Goal: Task Accomplishment & Management: Use online tool/utility

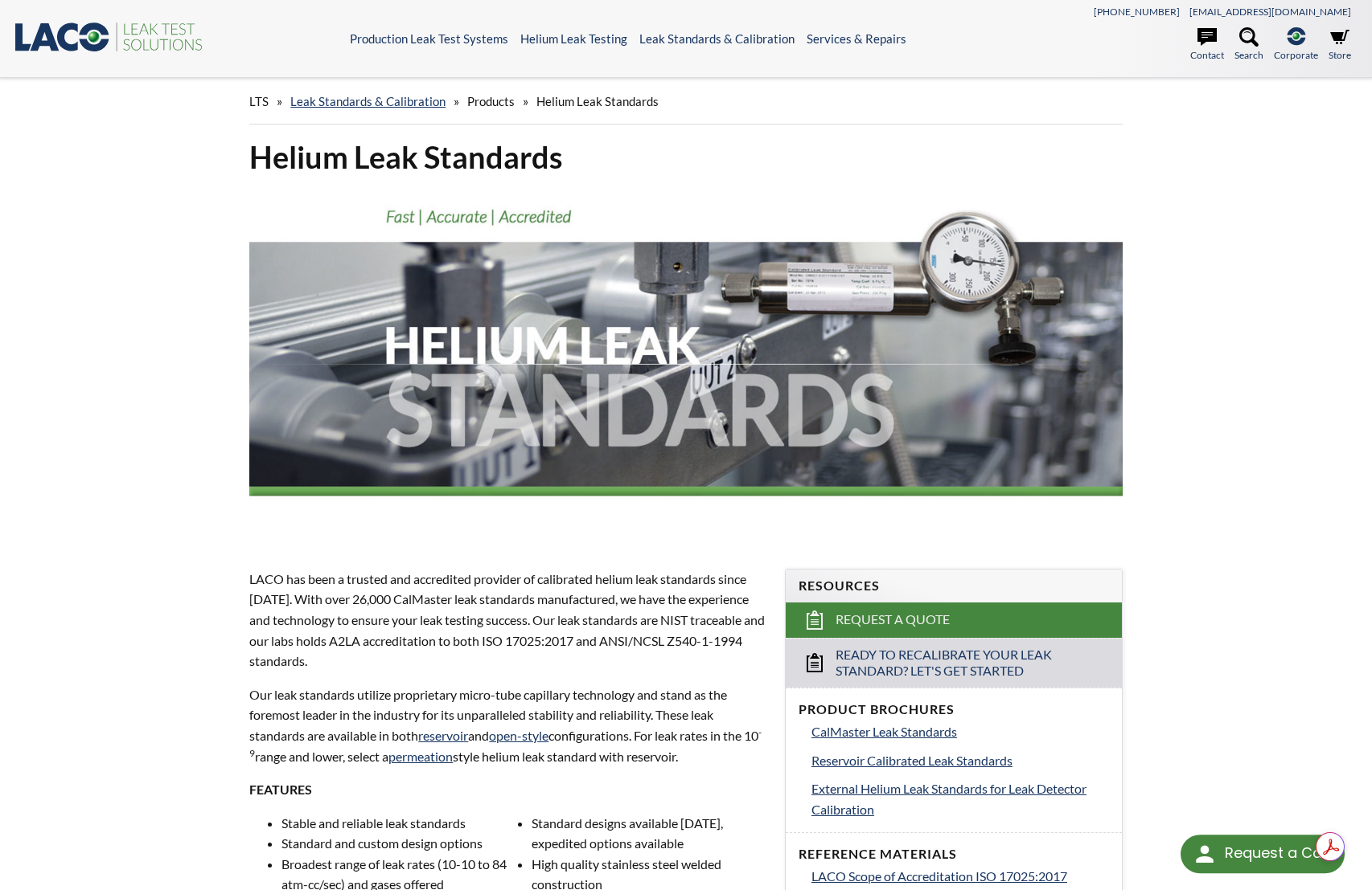
select select "Language Translate Widget"
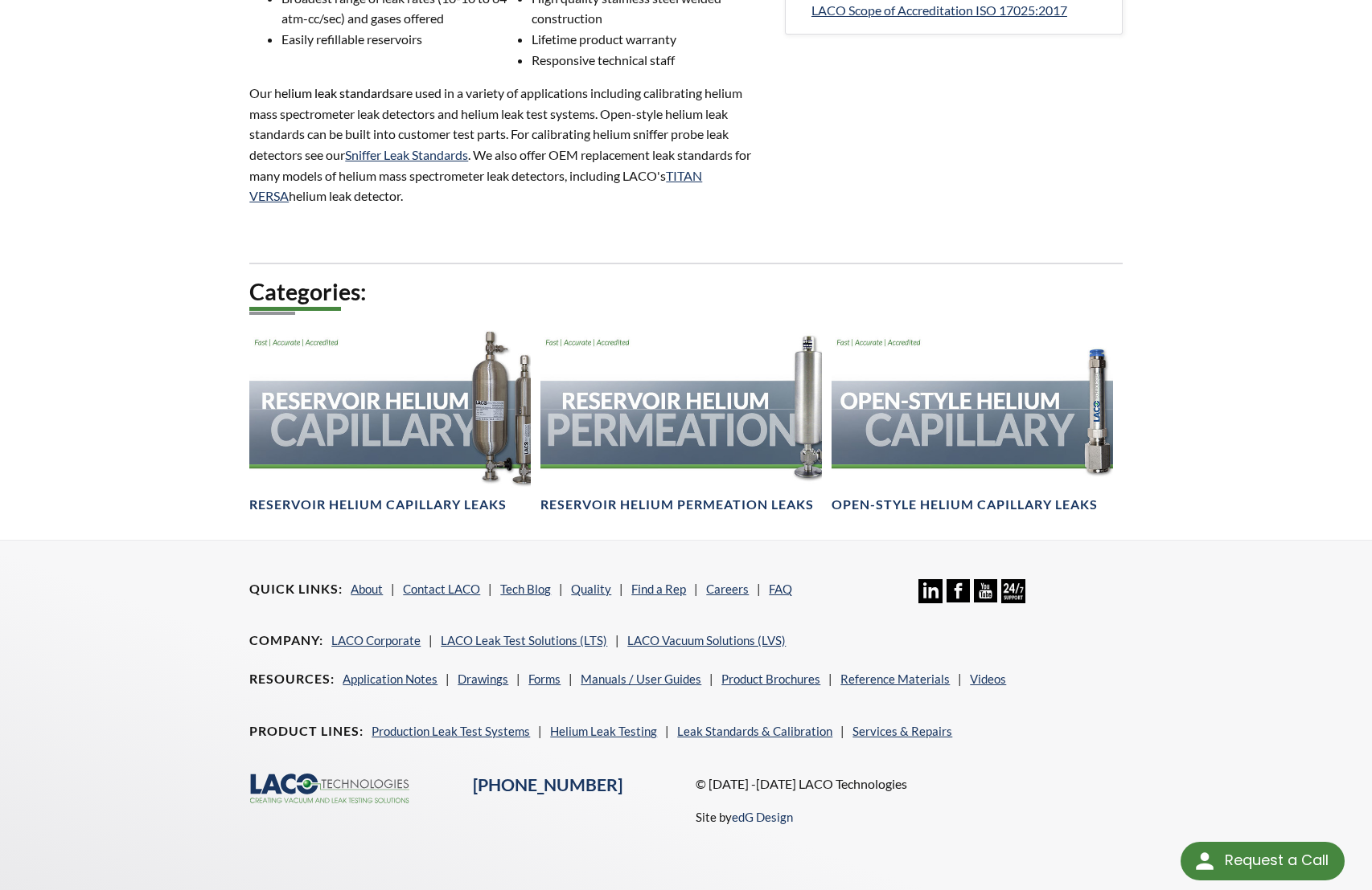
scroll to position [888, 0]
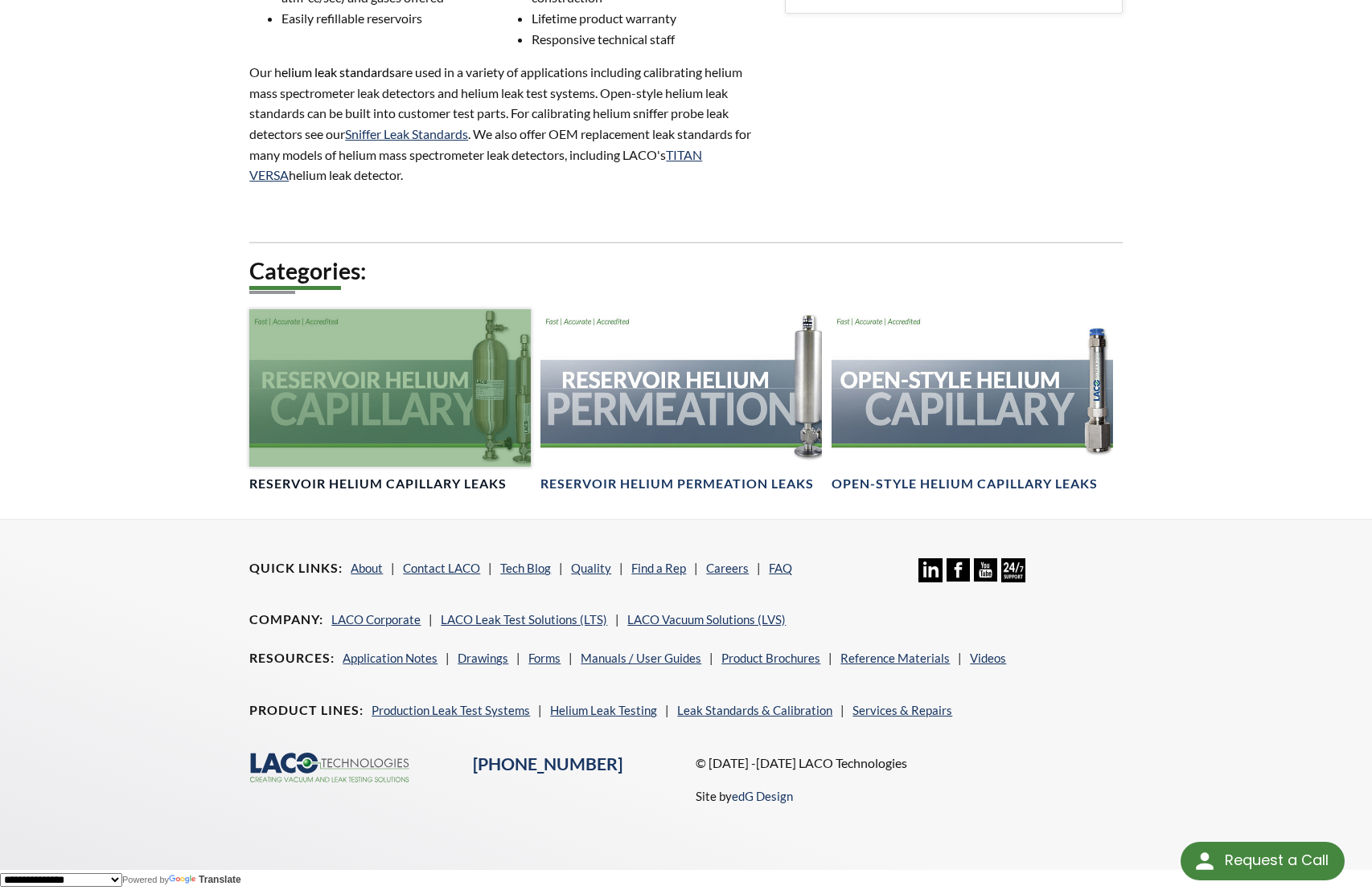
click at [458, 478] on h4 "Reservoir Helium Capillary Leaks" at bounding box center [378, 484] width 257 height 16
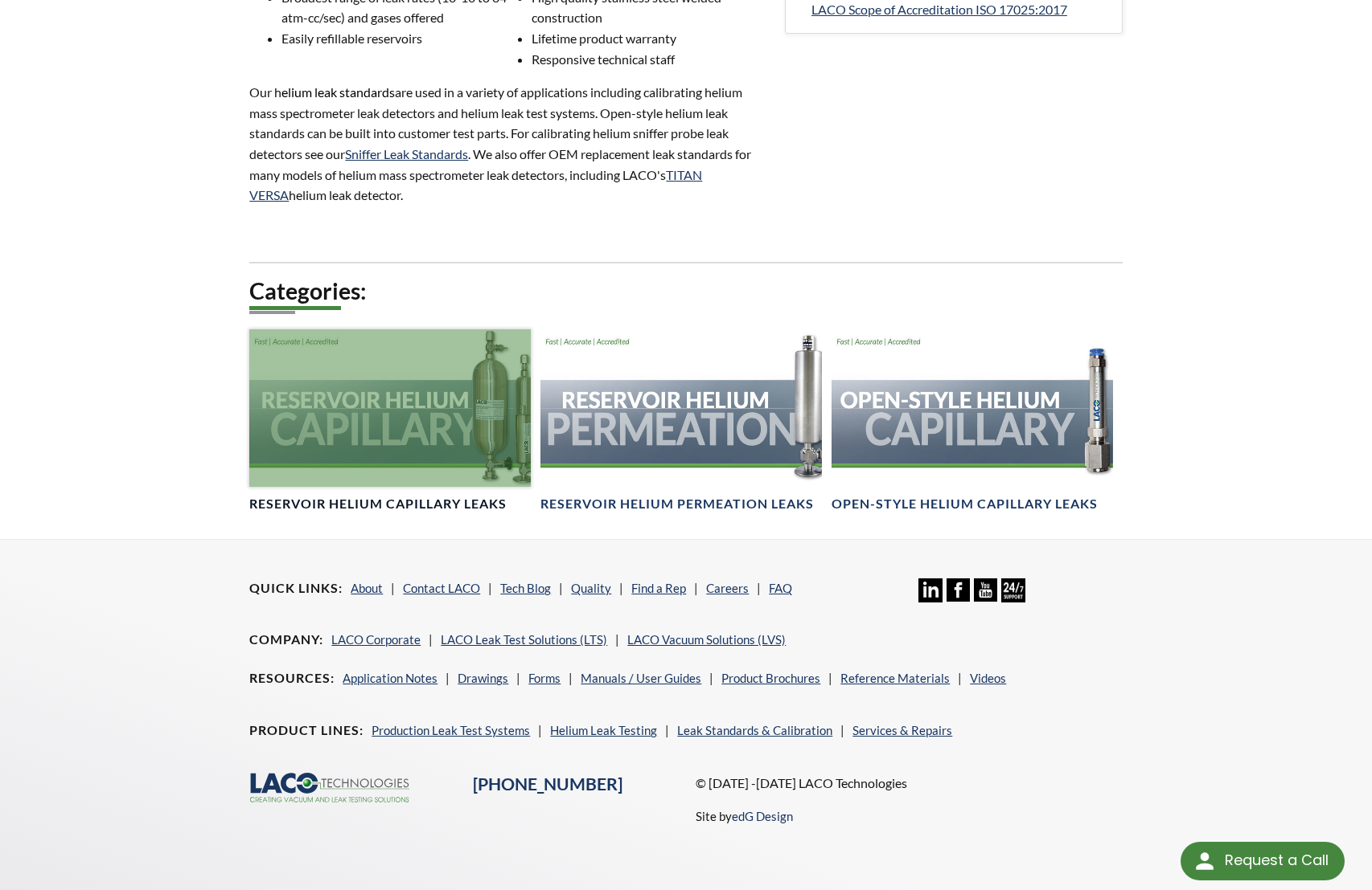
scroll to position [865, 0]
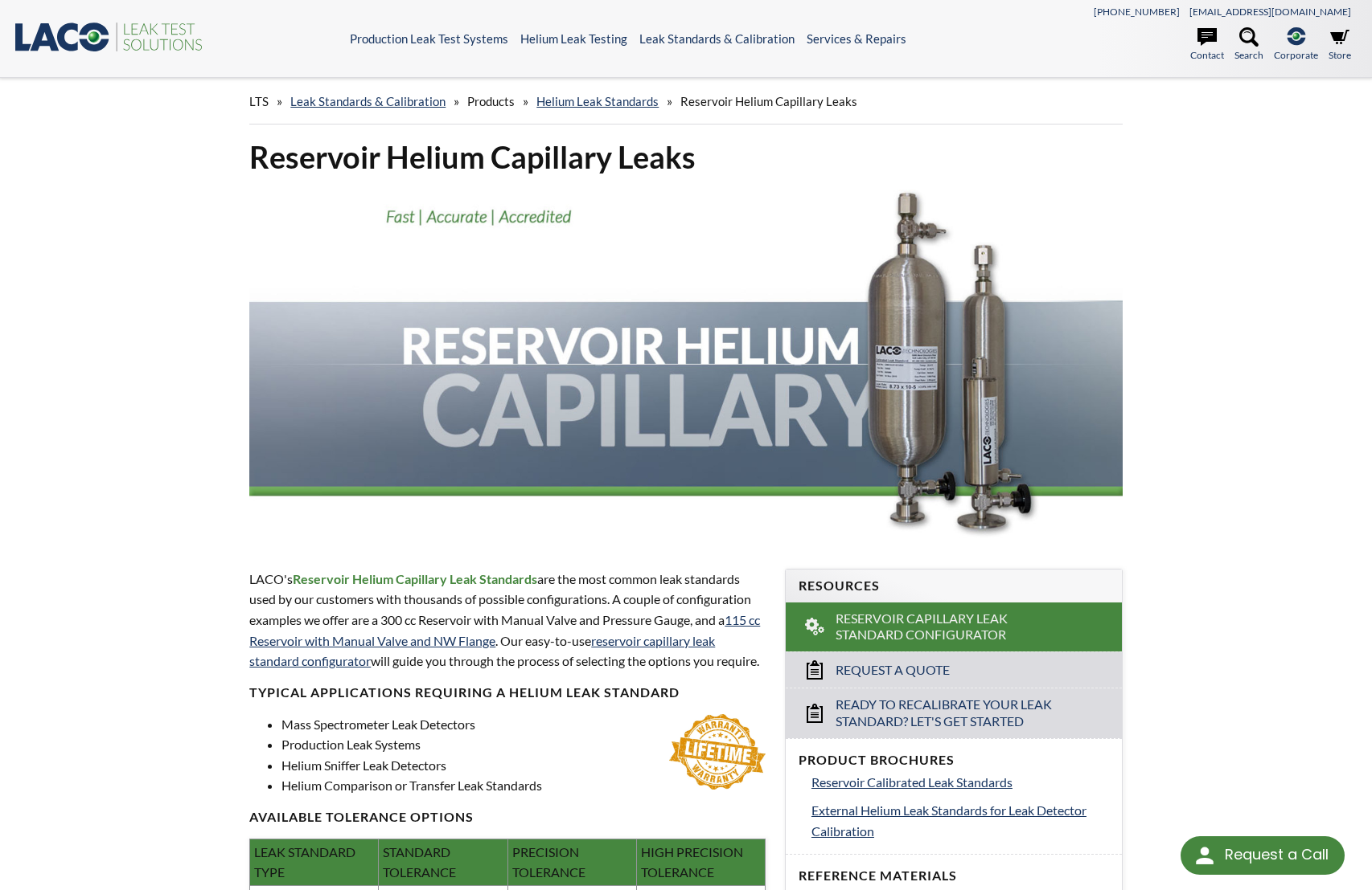
select select "Language Translate Widget"
click at [704, 639] on link "reservoir capillary leak standard configurator" at bounding box center [482, 651] width 466 height 36
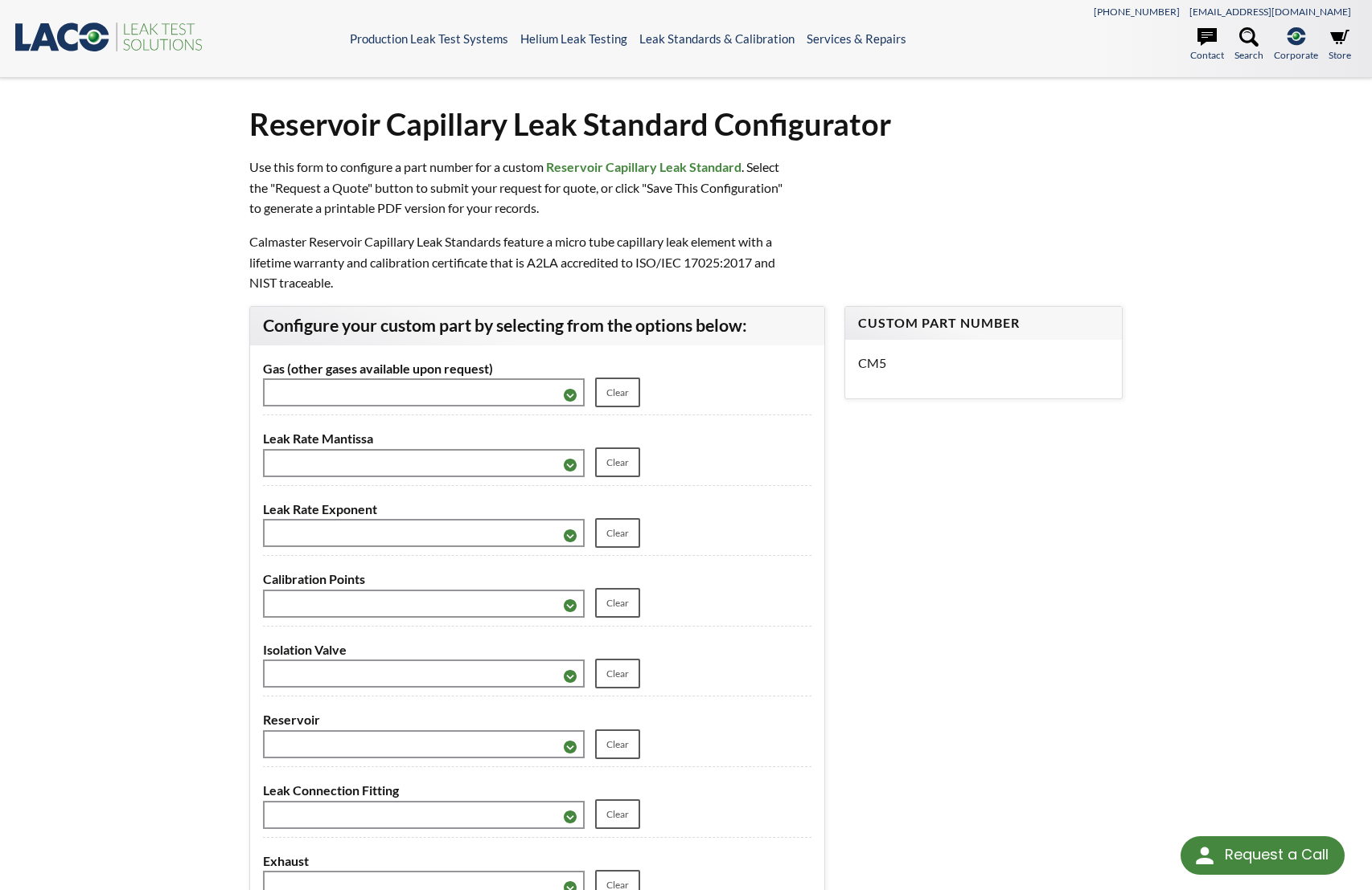
select select "Language Translate Widget"
